Goal: Information Seeking & Learning: Check status

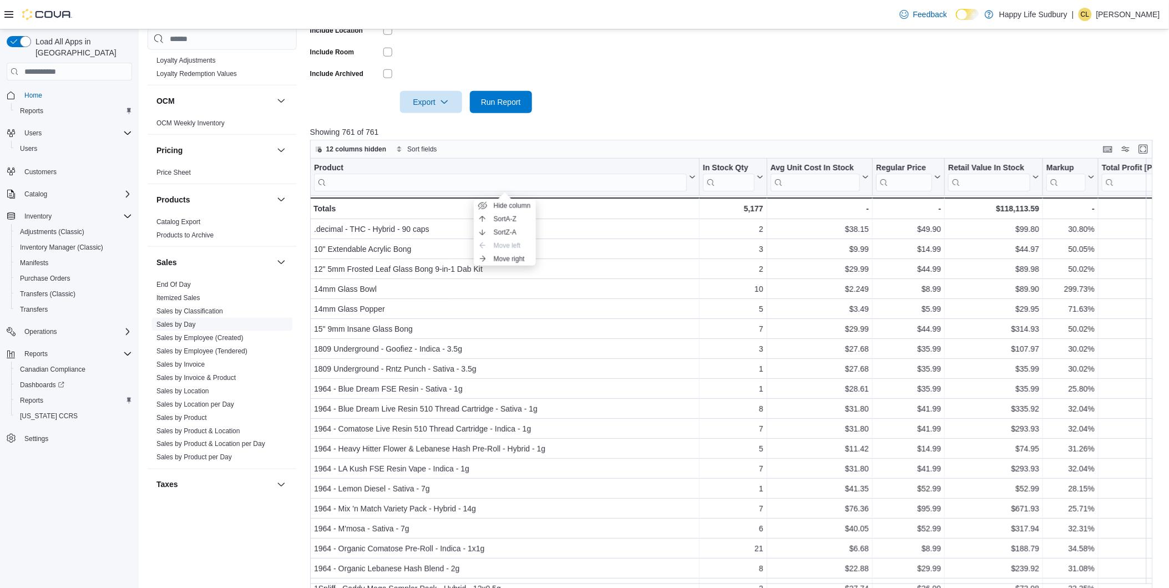
scroll to position [615, 0]
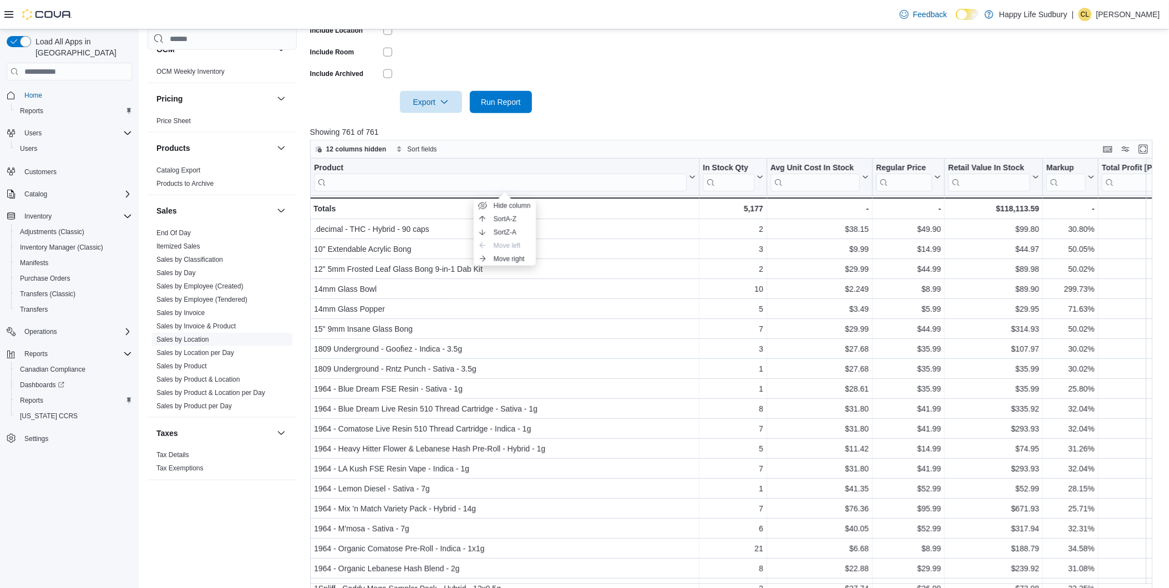
click at [207, 339] on link "Sales by Location" at bounding box center [182, 340] width 53 height 8
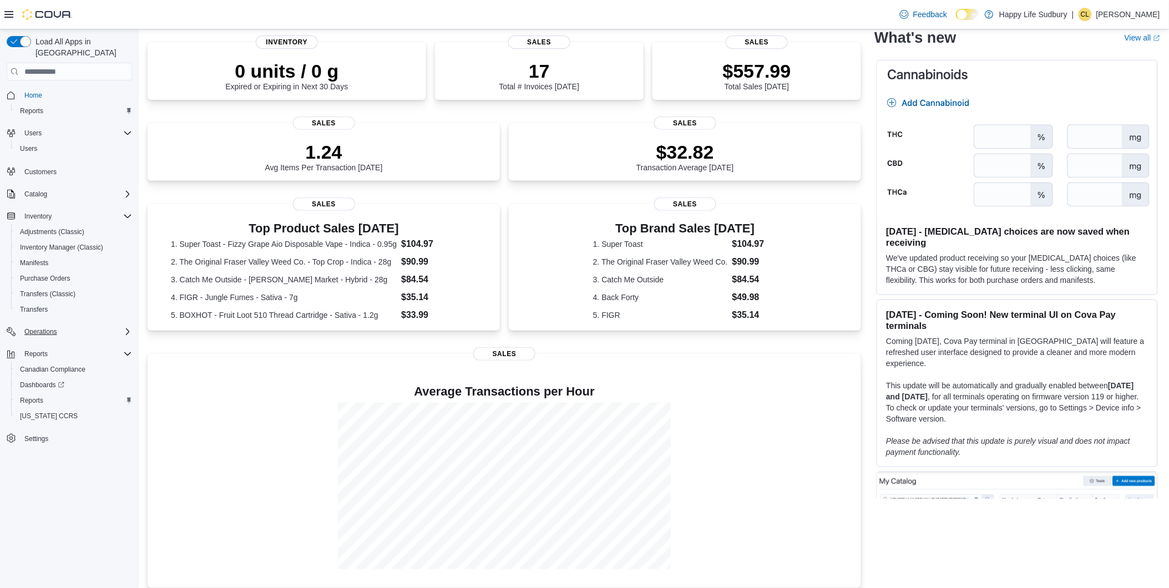
scroll to position [85, 0]
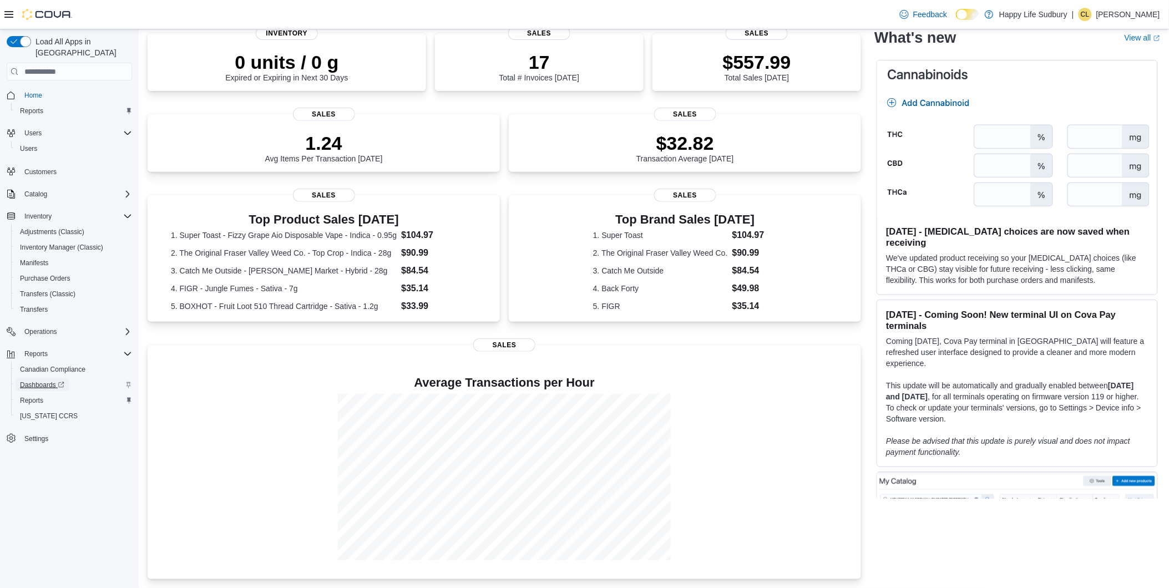
click at [33, 380] on span "Dashboards" at bounding box center [42, 384] width 44 height 9
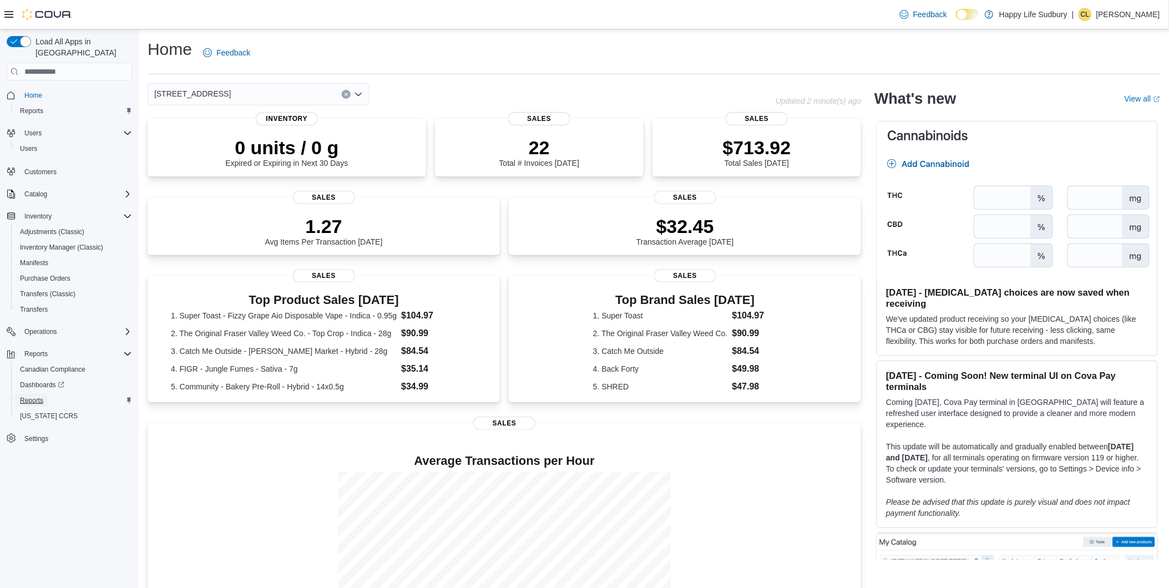
click at [31, 396] on span "Reports" at bounding box center [31, 400] width 23 height 9
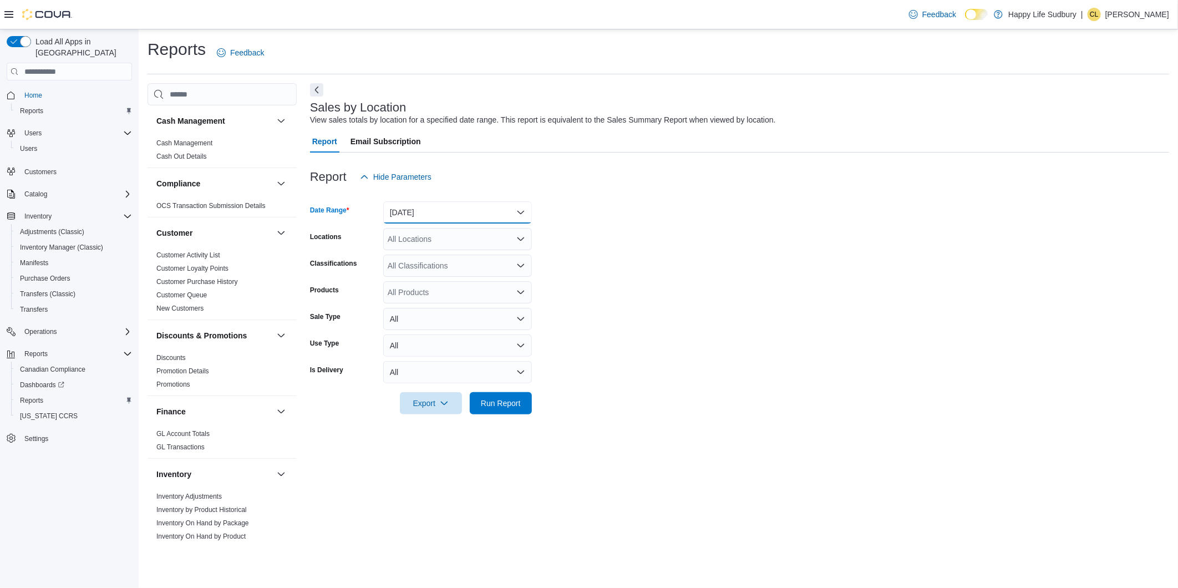
click at [445, 222] on button "Yesterday" at bounding box center [457, 212] width 149 height 22
click at [441, 256] on span "Today" at bounding box center [464, 256] width 126 height 13
click at [496, 397] on span "Run Report" at bounding box center [501, 402] width 40 height 11
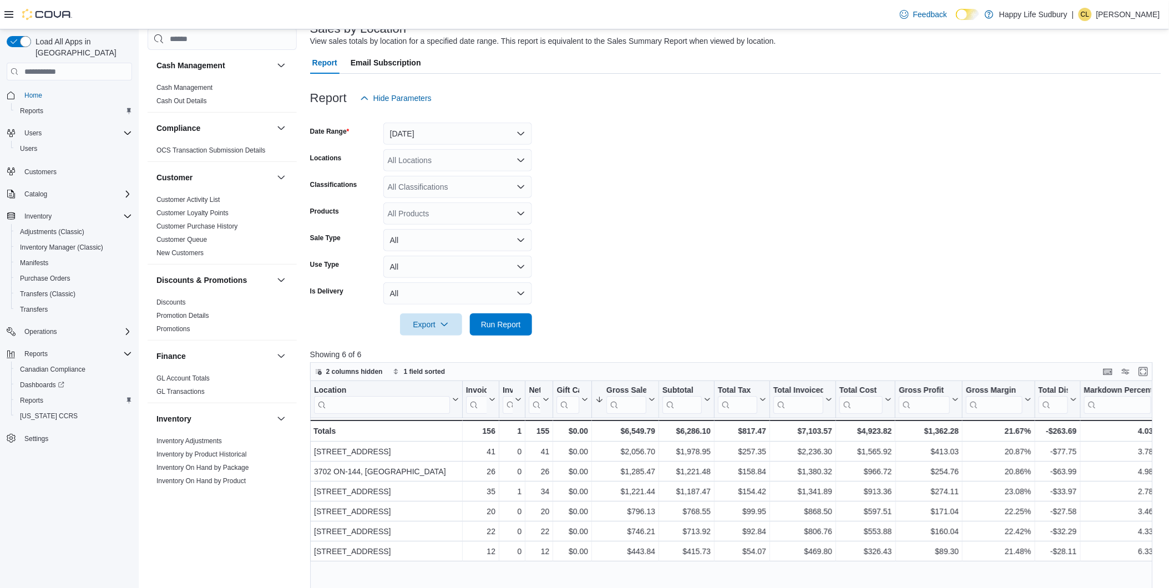
scroll to position [185, 0]
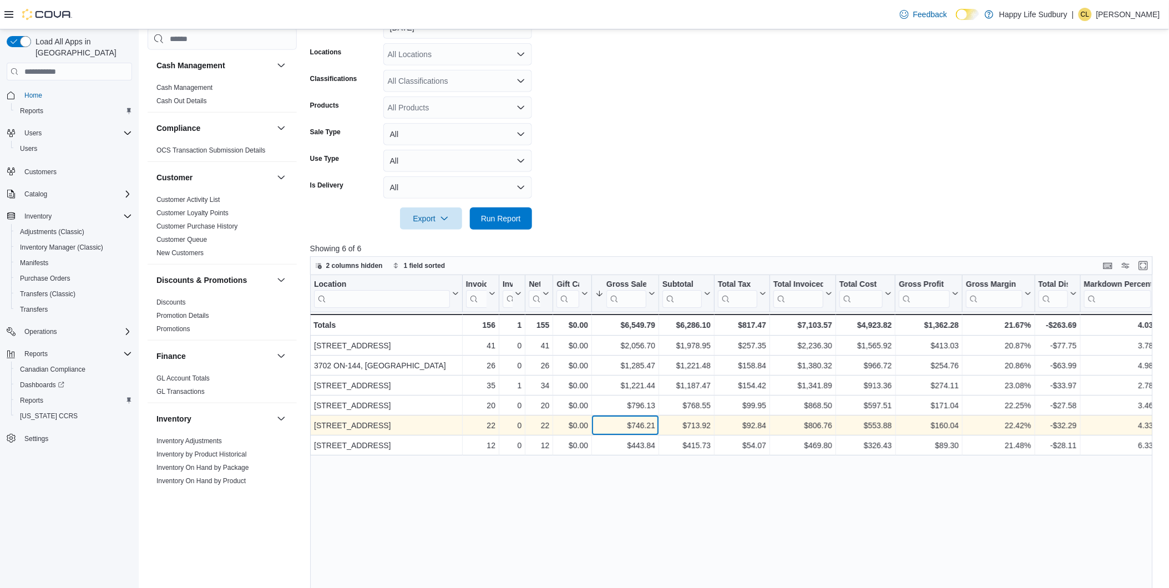
click at [626, 429] on div "$746.21" at bounding box center [625, 425] width 60 height 13
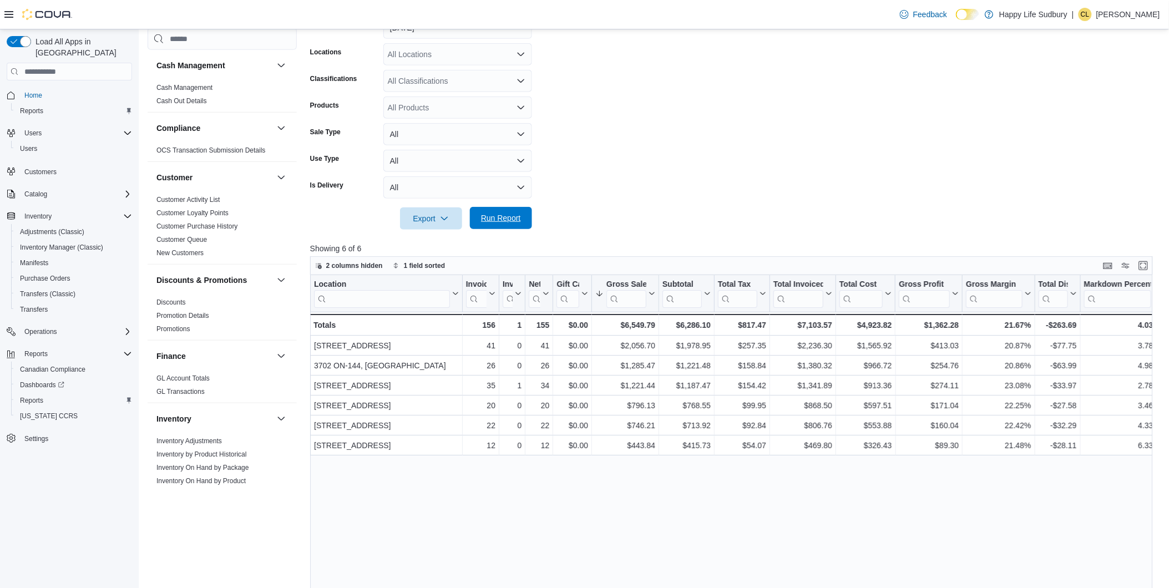
click at [509, 220] on span "Run Report" at bounding box center [501, 217] width 40 height 11
click at [517, 215] on span "Run Report" at bounding box center [501, 217] width 40 height 11
click at [529, 213] on button "Run Report" at bounding box center [501, 218] width 62 height 22
click at [506, 214] on span "Run Report" at bounding box center [501, 217] width 40 height 11
click at [516, 219] on span "Run Report" at bounding box center [501, 217] width 40 height 11
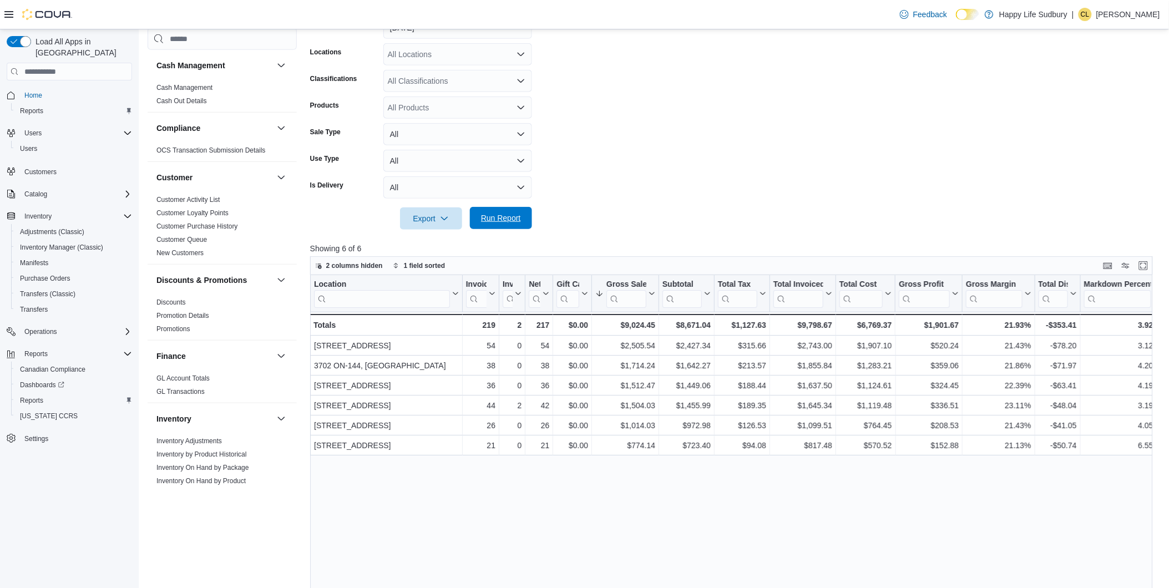
click at [516, 212] on span "Run Report" at bounding box center [501, 217] width 40 height 11
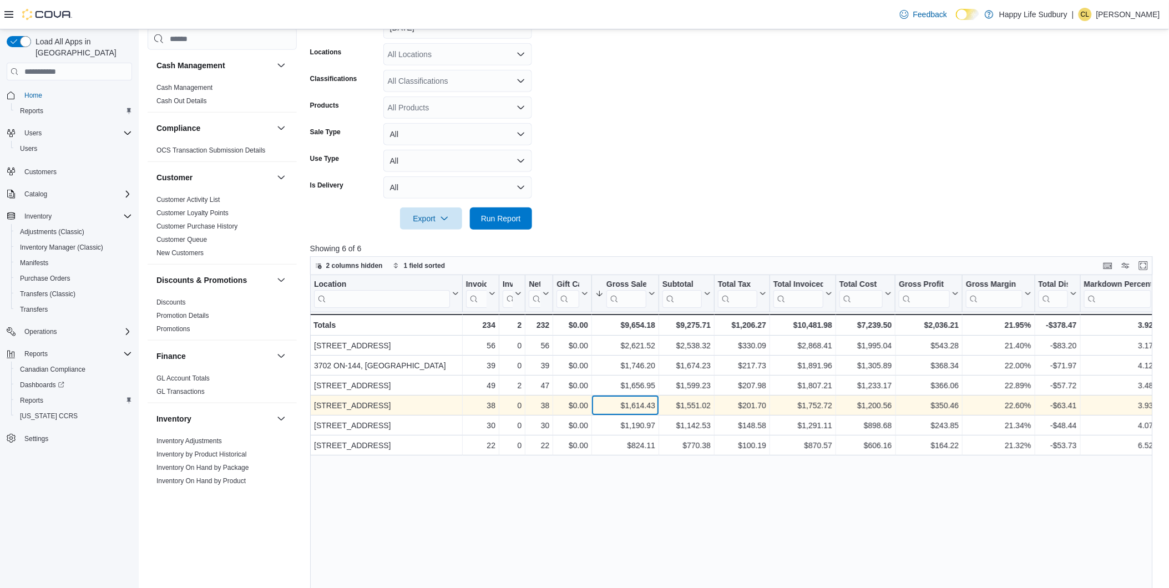
click at [647, 405] on div "$1,614.43" at bounding box center [625, 405] width 60 height 13
drag, startPoint x: 650, startPoint y: 404, endPoint x: 613, endPoint y: 407, distance: 37.3
click at [613, 407] on div "$1,614.43" at bounding box center [625, 405] width 60 height 13
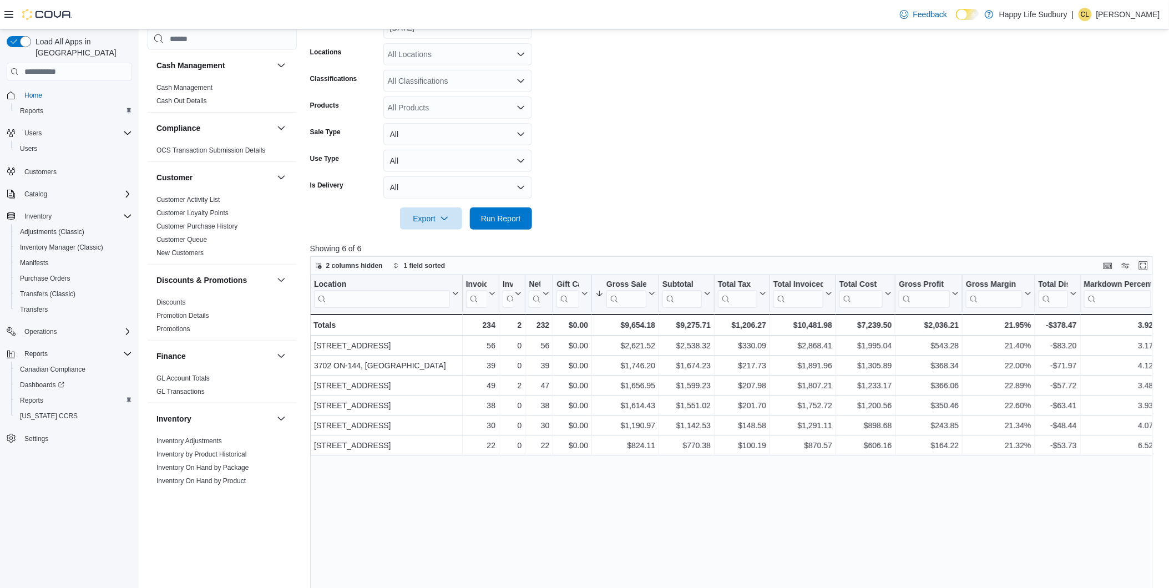
drag, startPoint x: 613, startPoint y: 407, endPoint x: 599, endPoint y: 502, distance: 95.9
click at [599, 502] on div "Location Click to view column header actions Invoices Sold Click to view column…" at bounding box center [735, 500] width 851 height 451
click at [479, 233] on div at bounding box center [735, 236] width 851 height 13
click at [493, 220] on span "Run Report" at bounding box center [501, 217] width 40 height 11
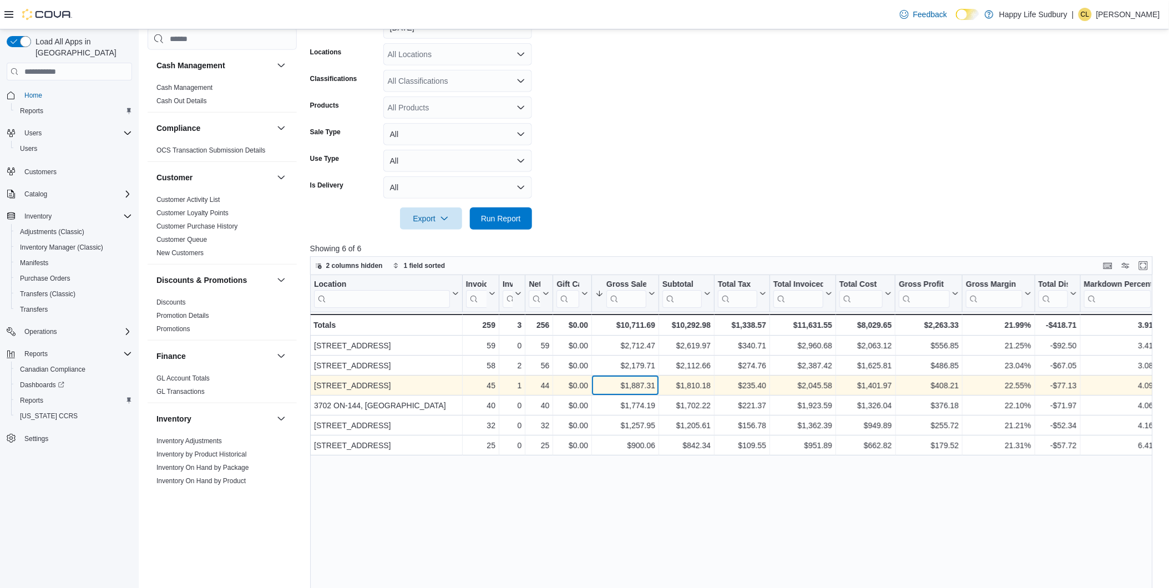
click at [631, 384] on div "$1,887.31" at bounding box center [625, 385] width 60 height 13
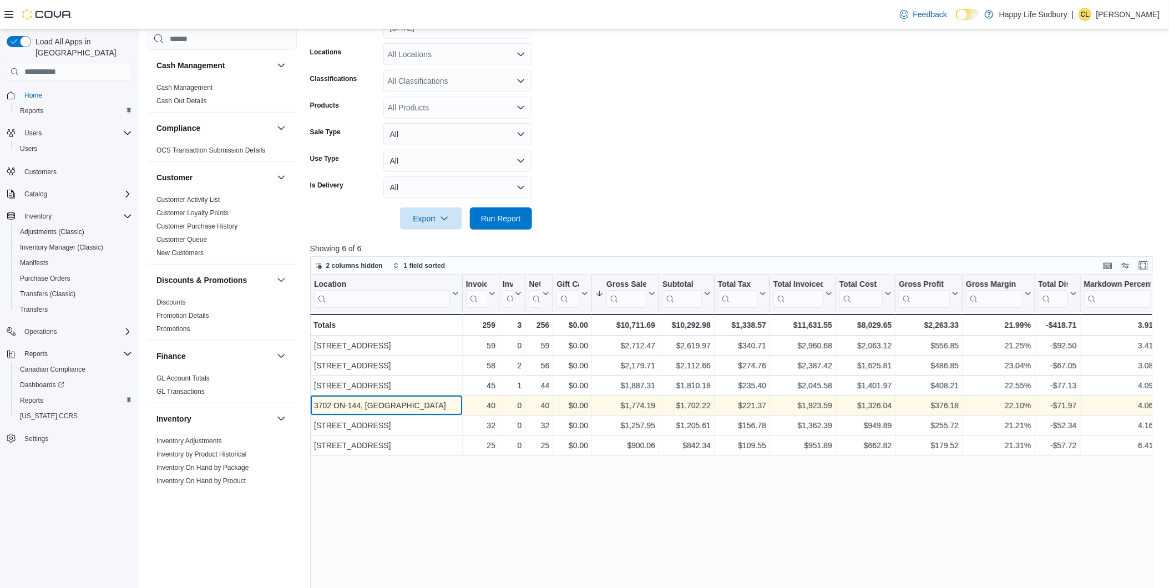
click at [358, 399] on div "3702 ON-144, Chelmsford" at bounding box center [386, 405] width 145 height 13
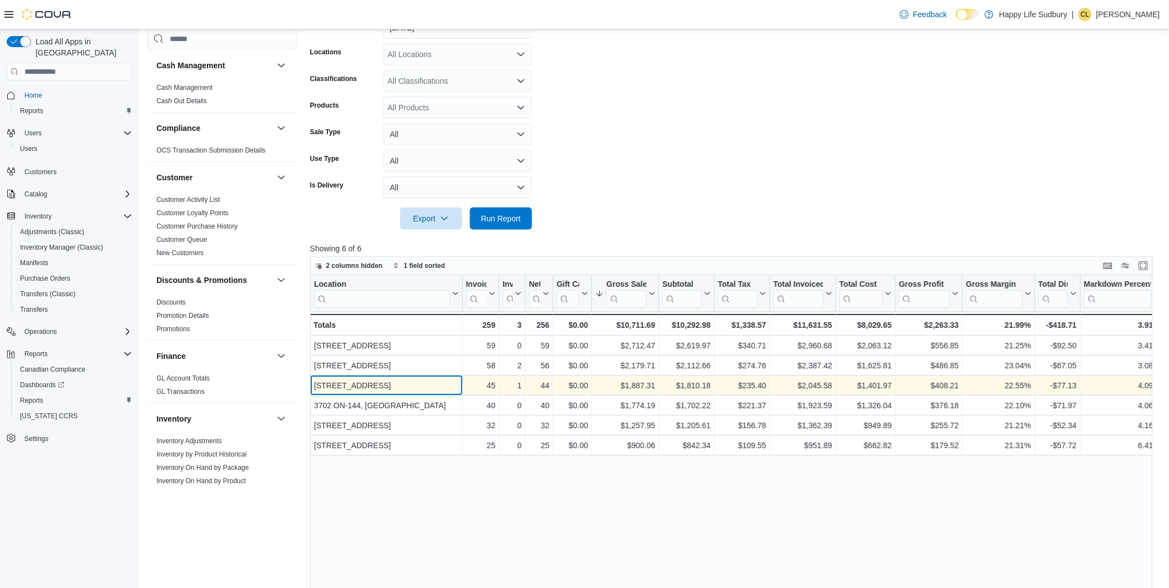
click at [369, 387] on div "[STREET_ADDRESS]" at bounding box center [386, 385] width 145 height 13
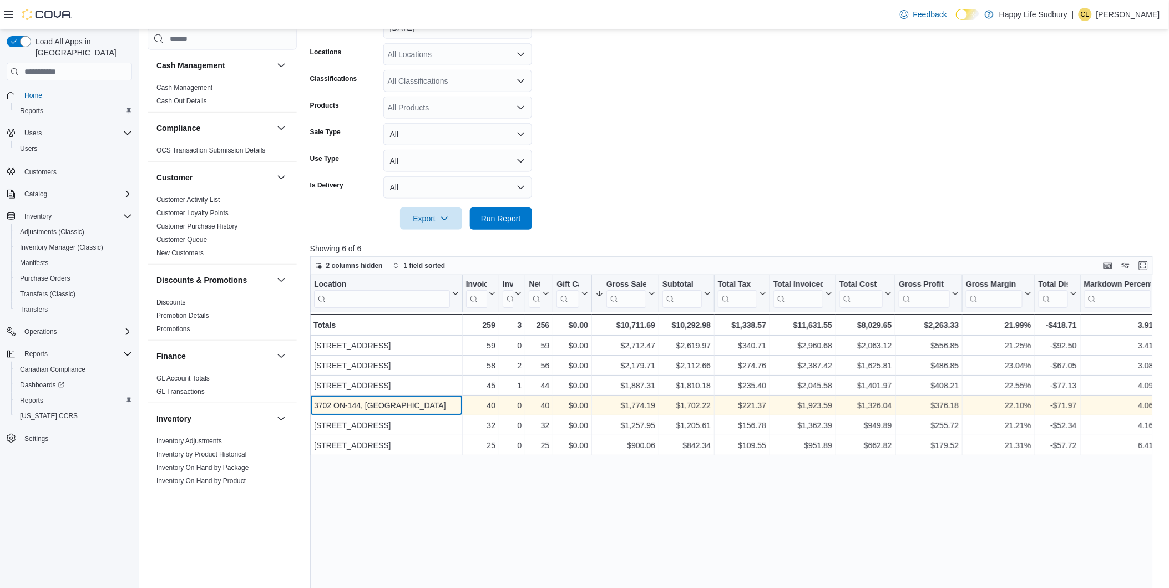
click at [368, 409] on div "3702 ON-144, Chelmsford" at bounding box center [386, 405] width 145 height 13
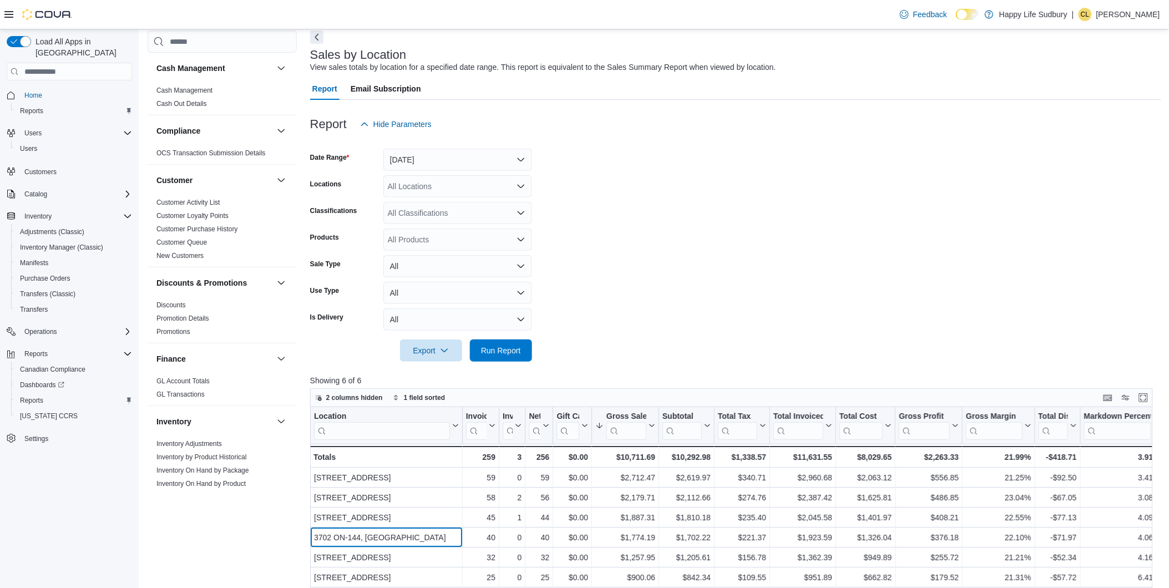
scroll to position [0, 0]
